Goal: Information Seeking & Learning: Find specific page/section

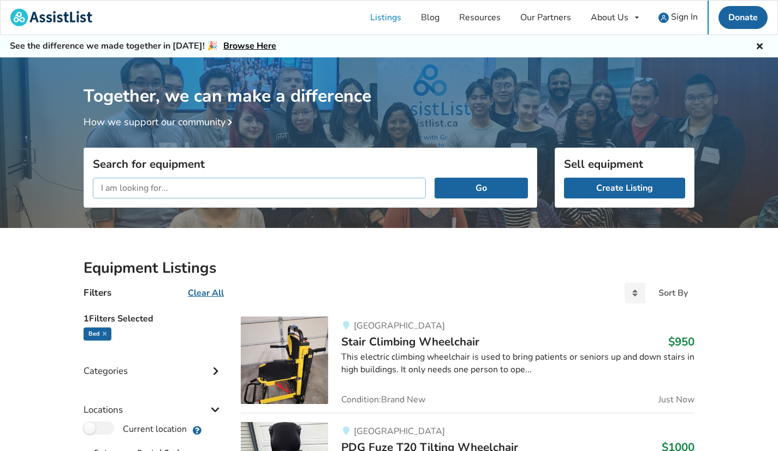
click at [299, 196] on input "text" at bounding box center [259, 187] width 333 height 21
click at [435, 177] on button "Go" at bounding box center [481, 187] width 93 height 21
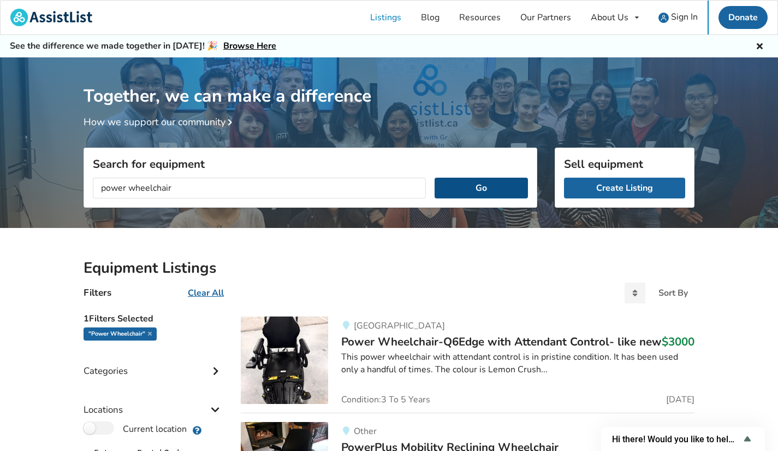
click at [508, 181] on button "Go" at bounding box center [481, 187] width 93 height 21
click at [342, 193] on input "power wheelchair" at bounding box center [259, 187] width 333 height 21
type input "p"
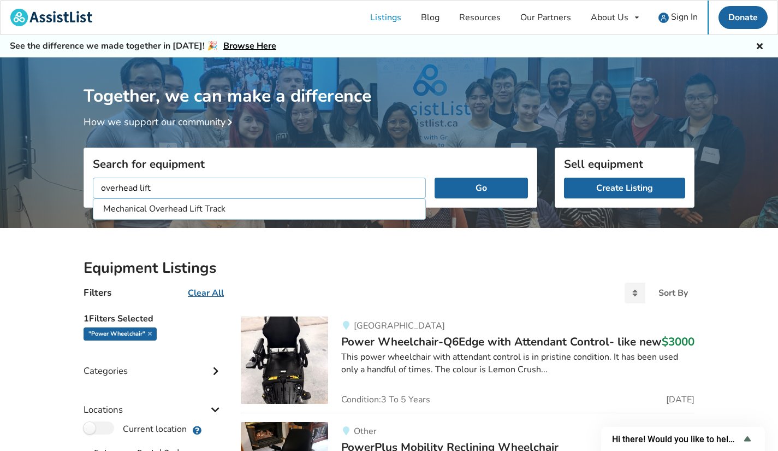
click at [435, 177] on button "Go" at bounding box center [481, 187] width 93 height 21
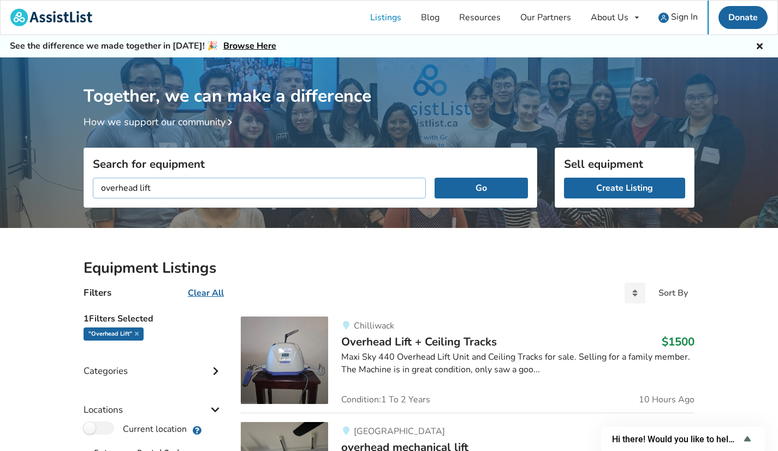
click at [244, 191] on input "overhead lift" at bounding box center [259, 187] width 333 height 21
click at [435, 177] on button "Go" at bounding box center [481, 187] width 93 height 21
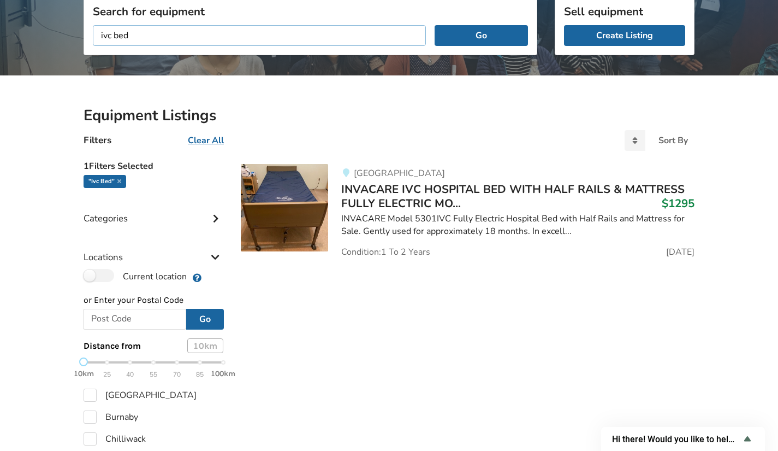
scroll to position [154, 0]
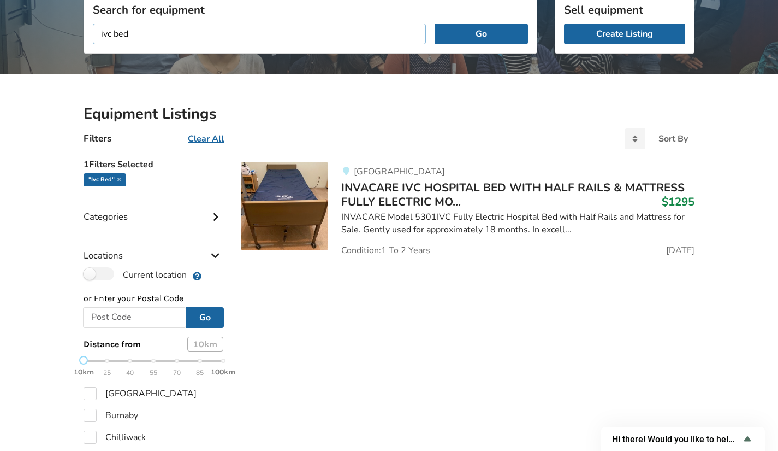
click at [335, 38] on input "ivc bed" at bounding box center [259, 33] width 333 height 21
type input "roho mattress"
click at [435, 23] on button "Go" at bounding box center [481, 33] width 93 height 21
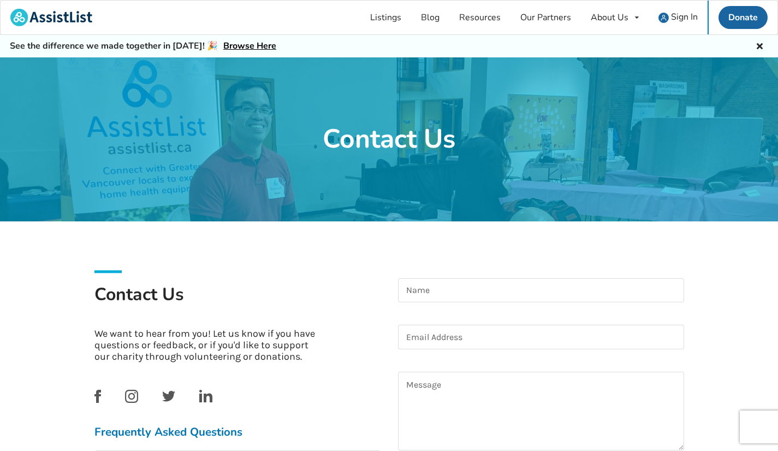
click at [764, 44] on icon at bounding box center [760, 44] width 10 height 9
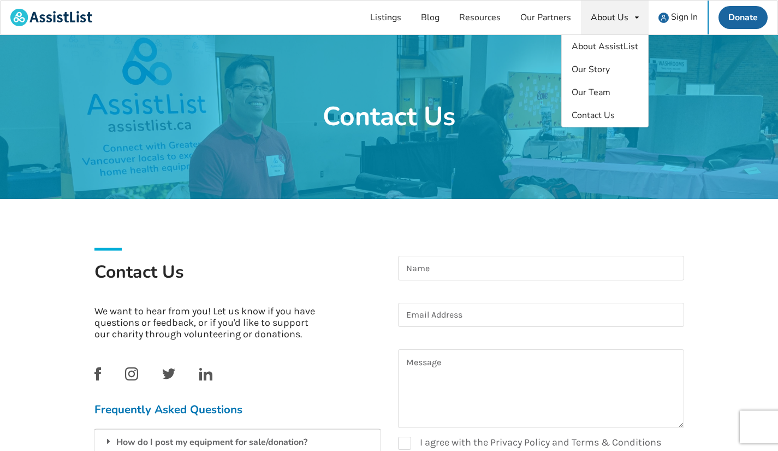
click at [624, 110] on link "Contact Us" at bounding box center [605, 115] width 86 height 23
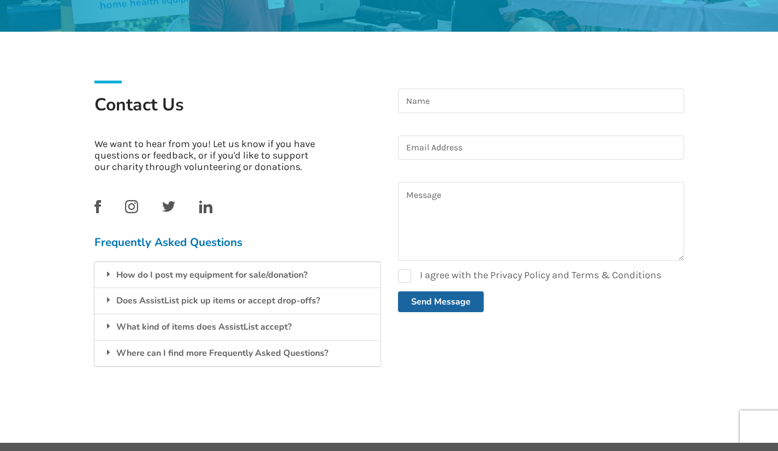
scroll to position [192, 0]
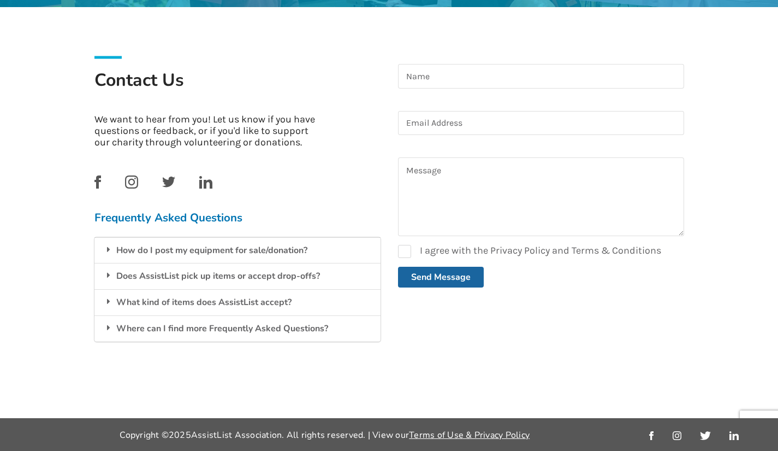
click at [271, 250] on div "How do I post my equipment for sale/donation?" at bounding box center [237, 250] width 286 height 26
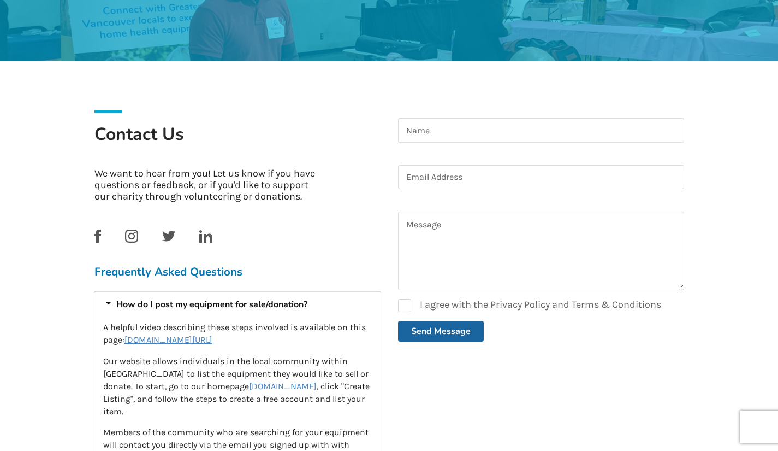
scroll to position [0, 0]
